Goal: Information Seeking & Learning: Learn about a topic

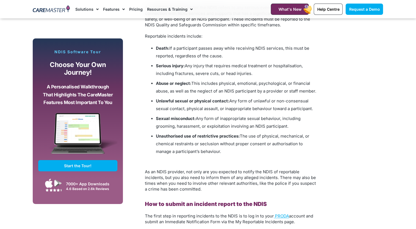
scroll to position [679, 0]
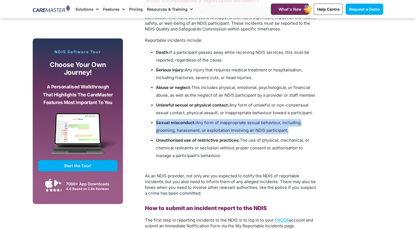
drag, startPoint x: 156, startPoint y: 116, endPoint x: 291, endPoint y: 123, distance: 135.2
click at [291, 123] on li "Sexual misconduct: Any form of inappropriate sexual behaviour, including groomi…" at bounding box center [237, 126] width 162 height 15
drag, startPoint x: 291, startPoint y: 123, endPoint x: 264, endPoint y: 124, distance: 27.2
copy li "Sexual misconduct: Any form of inappropriate sexual behaviour, including groomi…"
drag, startPoint x: 171, startPoint y: 47, endPoint x: 223, endPoint y: 58, distance: 53.4
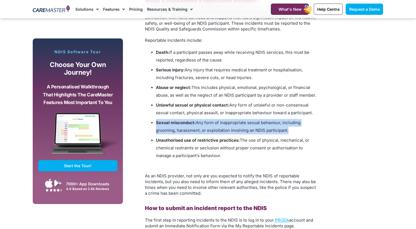
click at [223, 58] on li "Death: If a participant passes away while receiving NDIS services, this must be…" at bounding box center [237, 56] width 162 height 15
drag, startPoint x: 223, startPoint y: 58, endPoint x: 208, endPoint y: 51, distance: 16.6
copy span "If a participant passes away while receiving NDIS services, this must be report…"
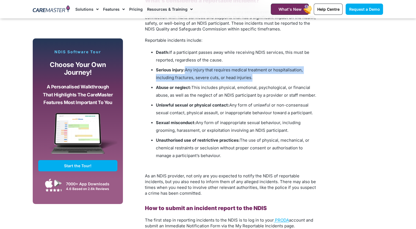
drag, startPoint x: 187, startPoint y: 64, endPoint x: 252, endPoint y: 73, distance: 65.1
click at [252, 73] on li "Serious injury: Any injury that requires medical treatment or hospitalisation, …" at bounding box center [237, 73] width 162 height 15
drag, startPoint x: 252, startPoint y: 73, endPoint x: 238, endPoint y: 70, distance: 14.3
copy span "Any injury that requires medical treatment or hospitalisation, including fractu…"
drag, startPoint x: 194, startPoint y: 81, endPoint x: 320, endPoint y: 88, distance: 126.7
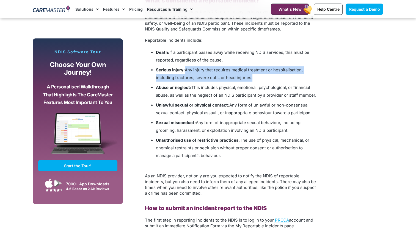
drag, startPoint x: 320, startPoint y: 88, endPoint x: 285, endPoint y: 84, distance: 35.7
copy span "This includes physical, emotional, psychological, or financial abuse, as well a…"
drag, startPoint x: 230, startPoint y: 100, endPoint x: 313, endPoint y: 110, distance: 83.9
click at [313, 110] on li "Unlawful sexual or physical contact: Any form of unlawful or non-consensual sex…" at bounding box center [237, 108] width 162 height 15
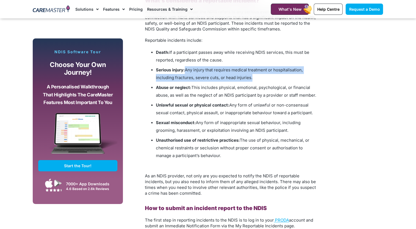
drag, startPoint x: 313, startPoint y: 110, endPoint x: 287, endPoint y: 103, distance: 26.6
copy span "Any form of unlawful or non-consensual sexual contact, physical assault, or ina…"
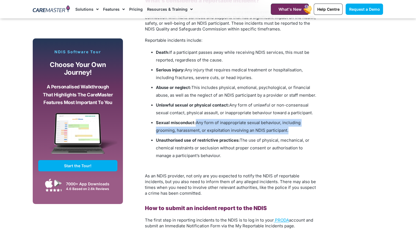
drag, startPoint x: 197, startPoint y: 118, endPoint x: 291, endPoint y: 125, distance: 94.0
click at [291, 125] on li "Sexual misconduct: Any form of inappropriate sexual behaviour, including groomi…" at bounding box center [237, 126] width 162 height 15
drag, startPoint x: 291, startPoint y: 125, endPoint x: 270, endPoint y: 119, distance: 21.3
copy span "Any form of inappropriate sexual behaviour, including grooming, harassment, or …"
drag, startPoint x: 242, startPoint y: 134, endPoint x: 261, endPoint y: 148, distance: 23.2
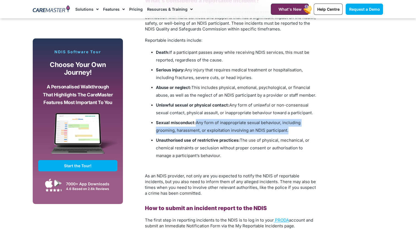
click at [261, 148] on li "Unauthorised use of restrictive practices: The use of physical, mechanical, or …" at bounding box center [237, 148] width 162 height 23
drag, startPoint x: 261, startPoint y: 148, endPoint x: 256, endPoint y: 141, distance: 8.1
copy span "The use of physical, mechanical, or chemical restraints or seclusion without pr…"
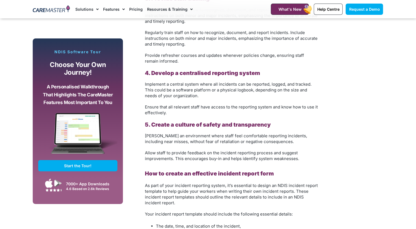
scroll to position [1197, 0]
